Goal: Information Seeking & Learning: Learn about a topic

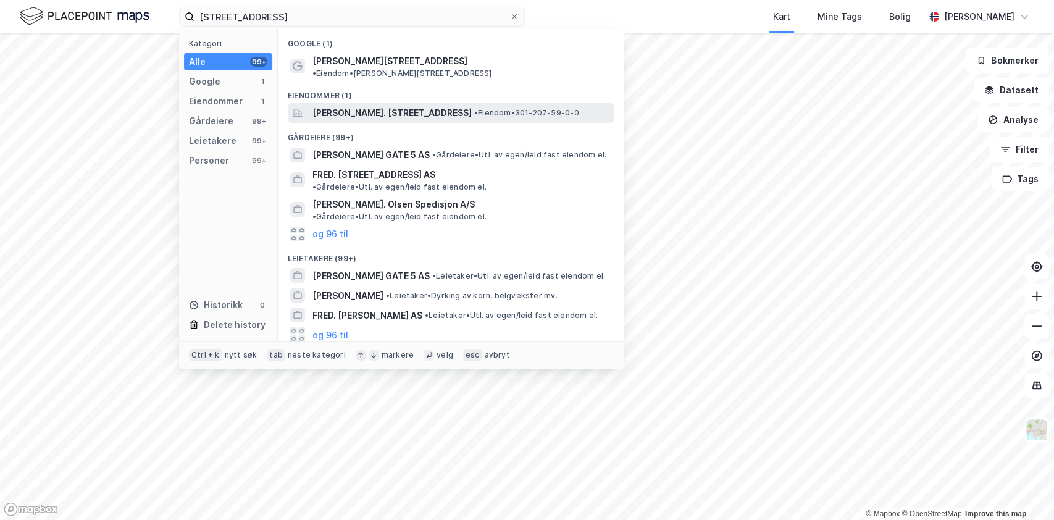
type input "[STREET_ADDRESS]"
click at [387, 106] on span "[PERSON_NAME]. [STREET_ADDRESS]" at bounding box center [392, 113] width 159 height 15
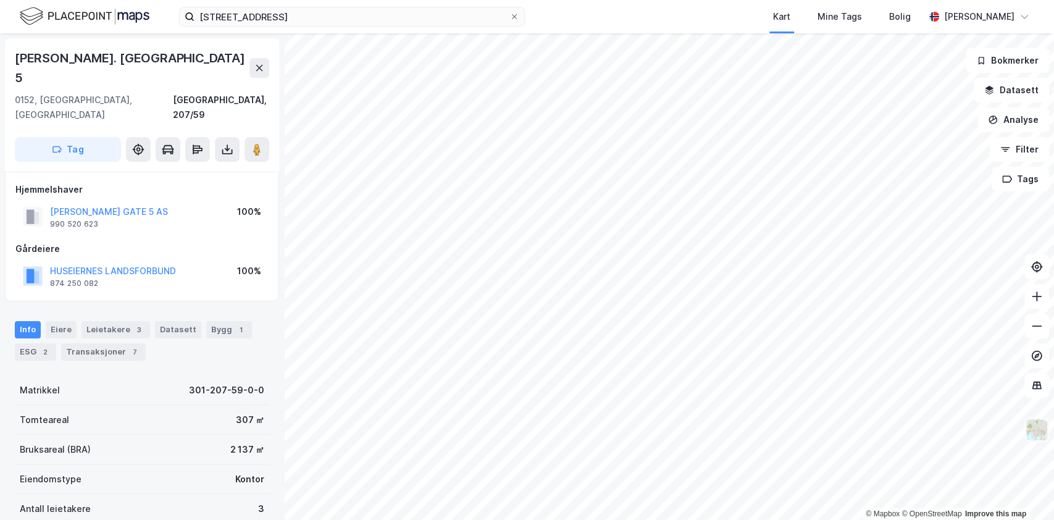
click at [1039, 434] on img at bounding box center [1036, 429] width 23 height 23
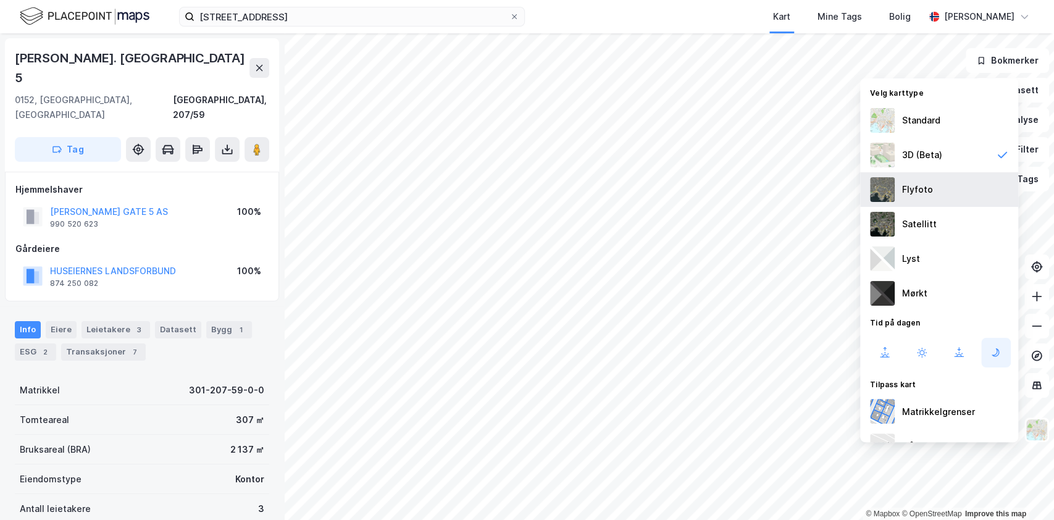
click at [904, 182] on div "Flyfoto" at bounding box center [917, 189] width 31 height 15
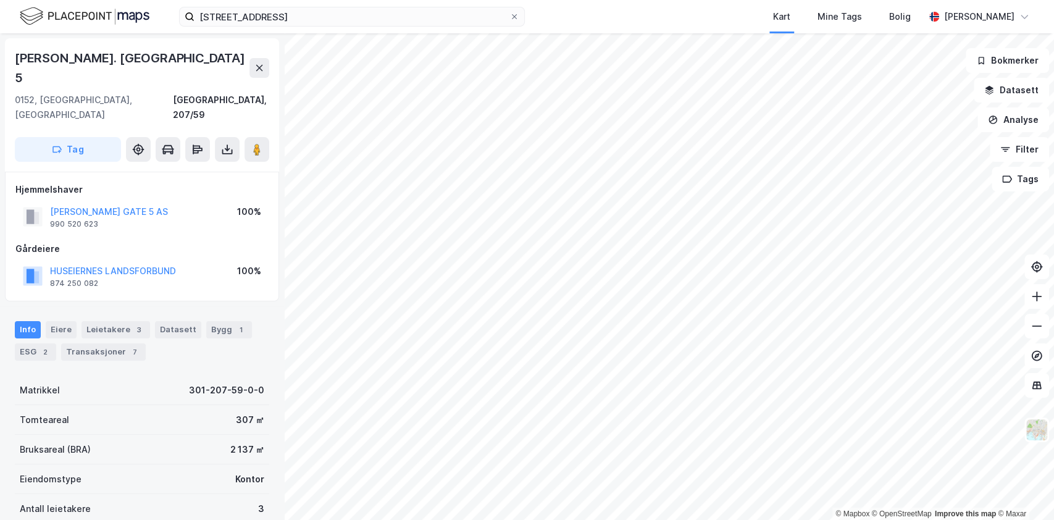
click at [766, 32] on div "[STREET_ADDRESS] Kart Mine Tags Bolig [PERSON_NAME] © Mapbox © OpenStreetMap Im…" at bounding box center [527, 260] width 1054 height 520
